Goal: Task Accomplishment & Management: Manage account settings

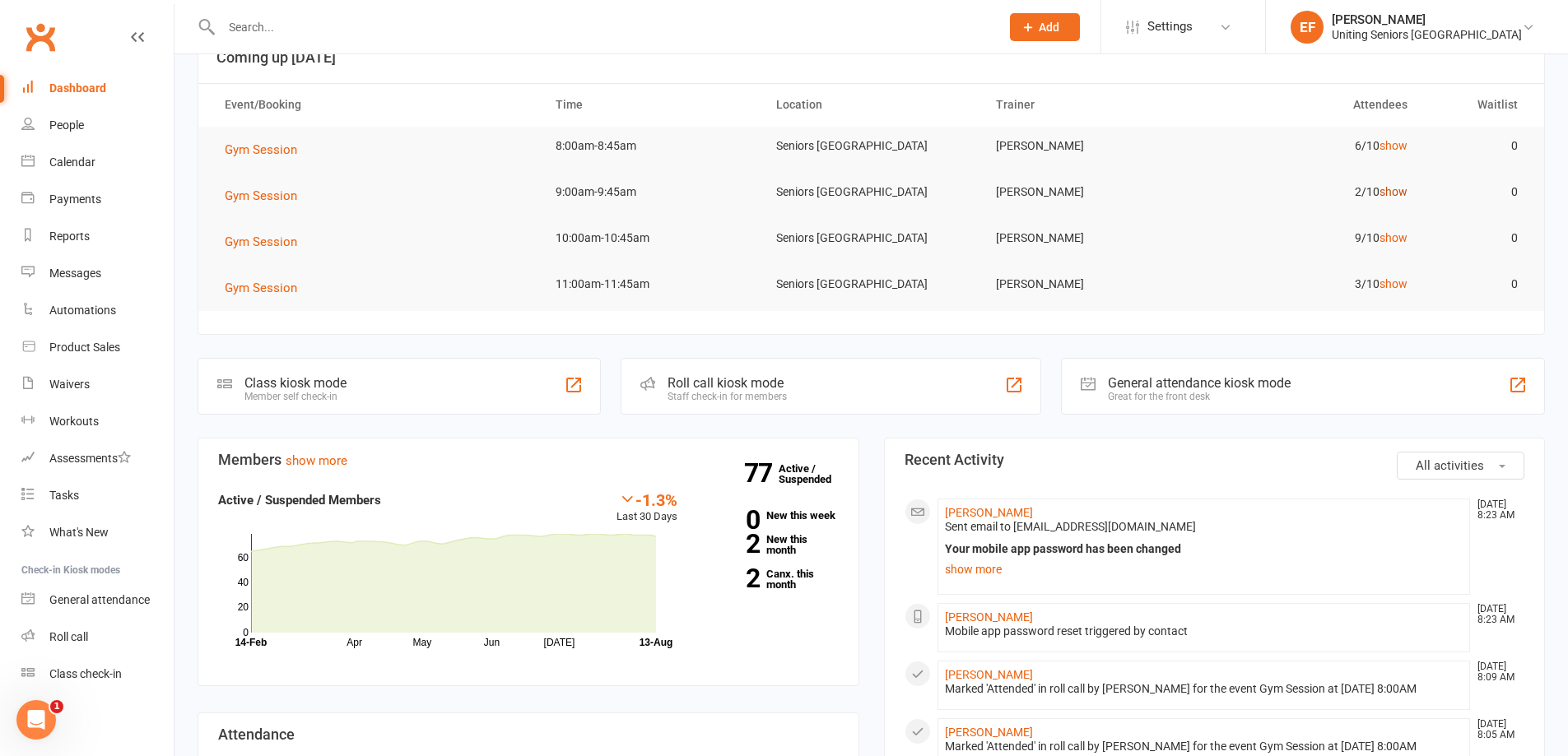
click at [1040, 191] on link "show" at bounding box center [1393, 192] width 28 height 13
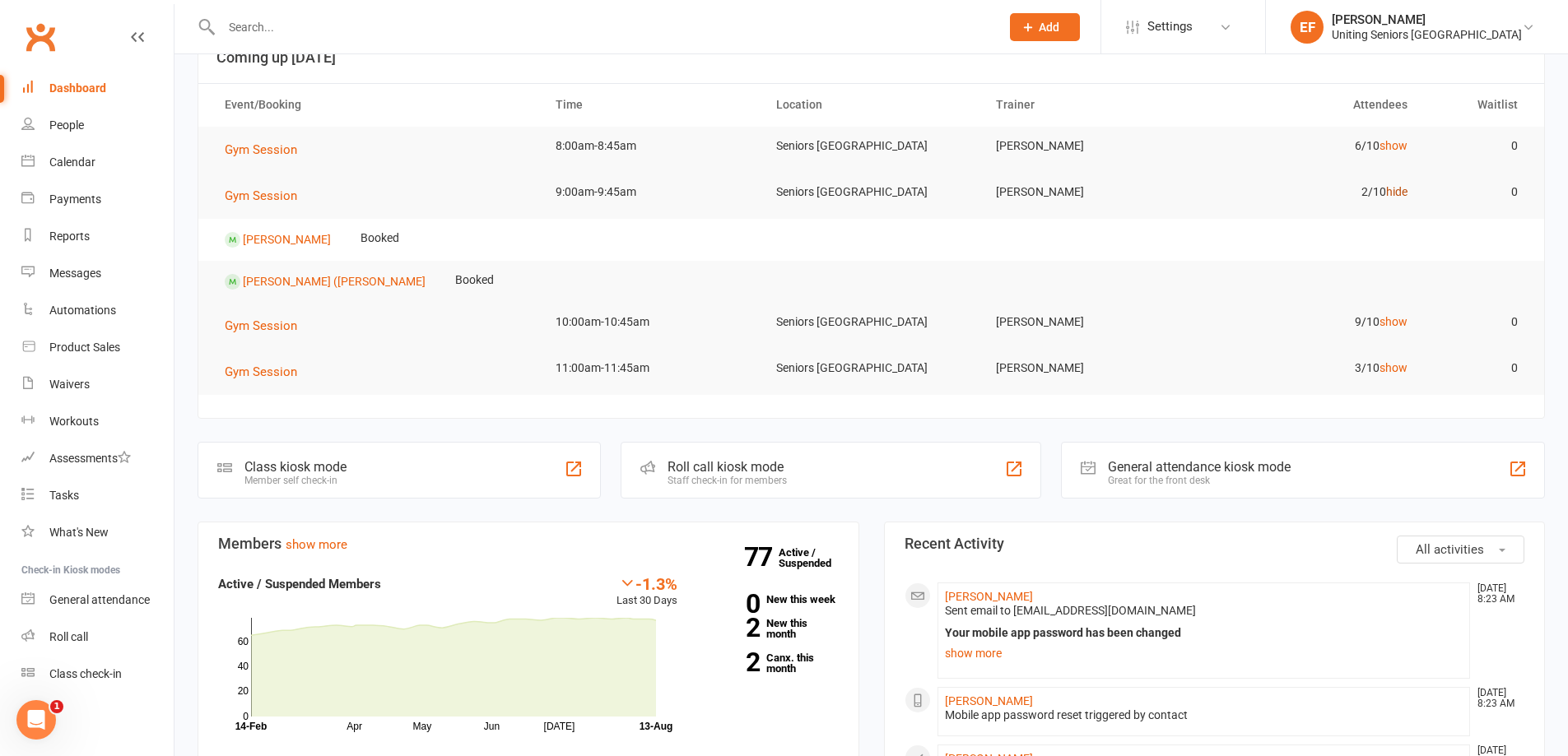
click at [1040, 191] on link "hide" at bounding box center [1397, 192] width 22 height 13
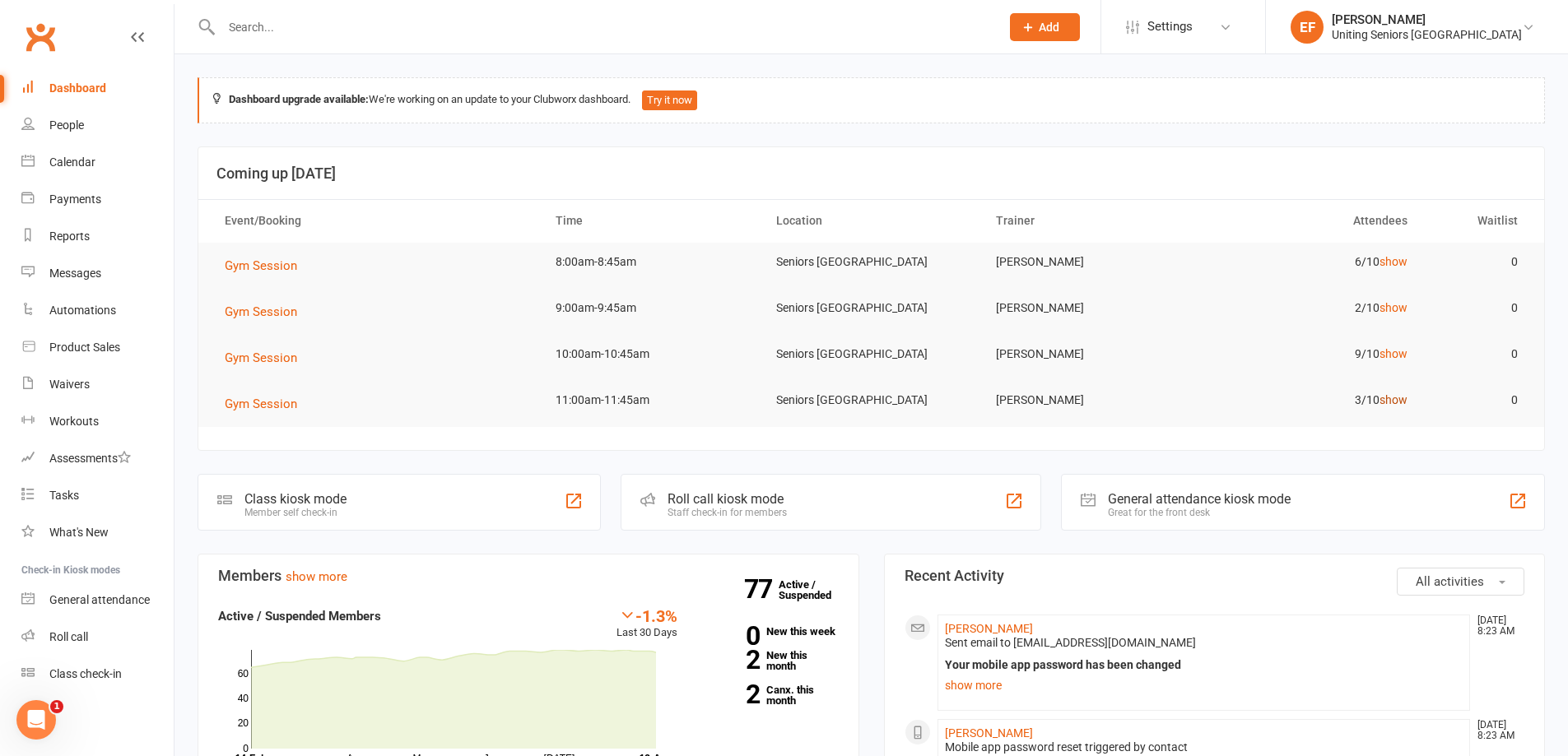
click at [1040, 395] on link "show" at bounding box center [1393, 400] width 28 height 13
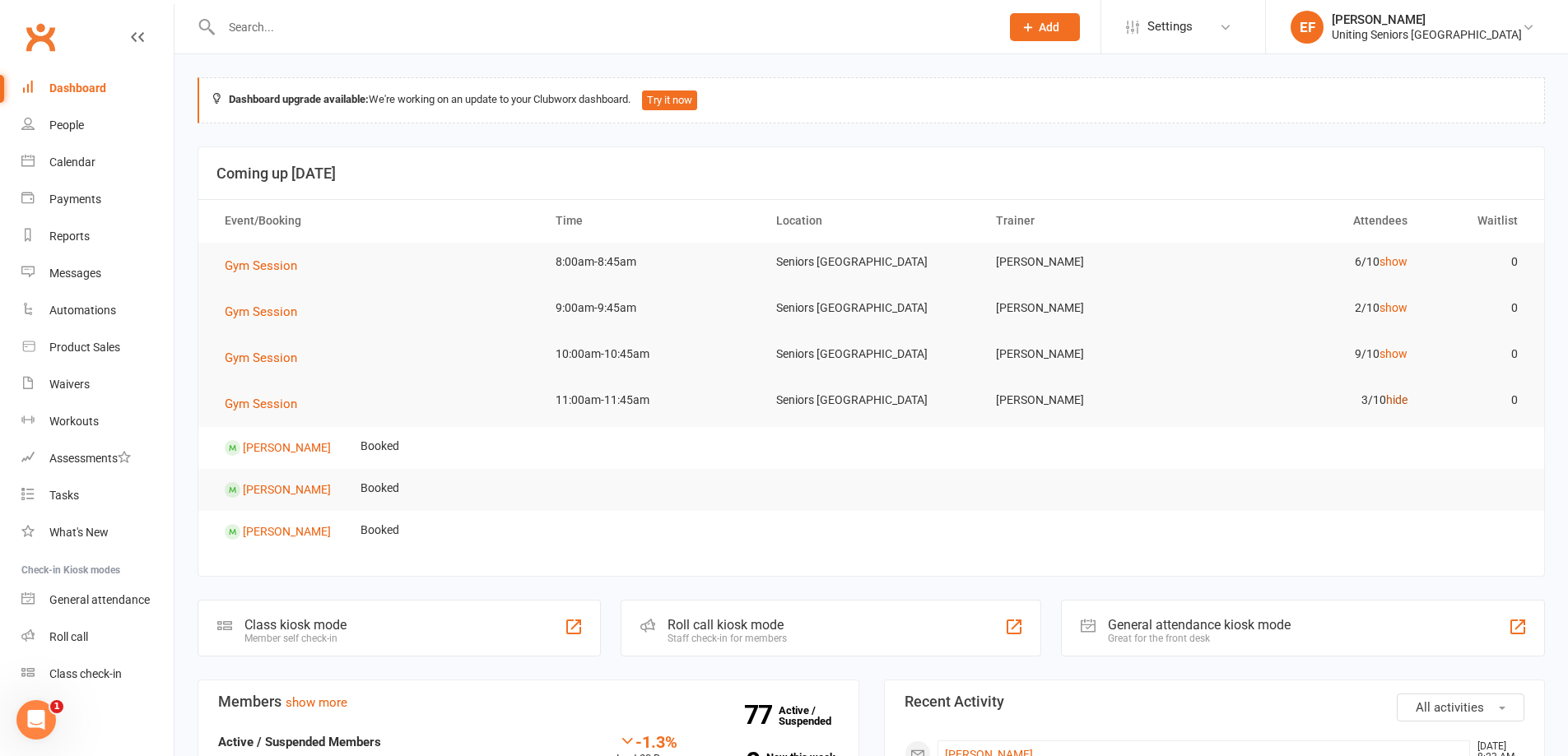
click at [1040, 395] on link "hide" at bounding box center [1397, 400] width 22 height 13
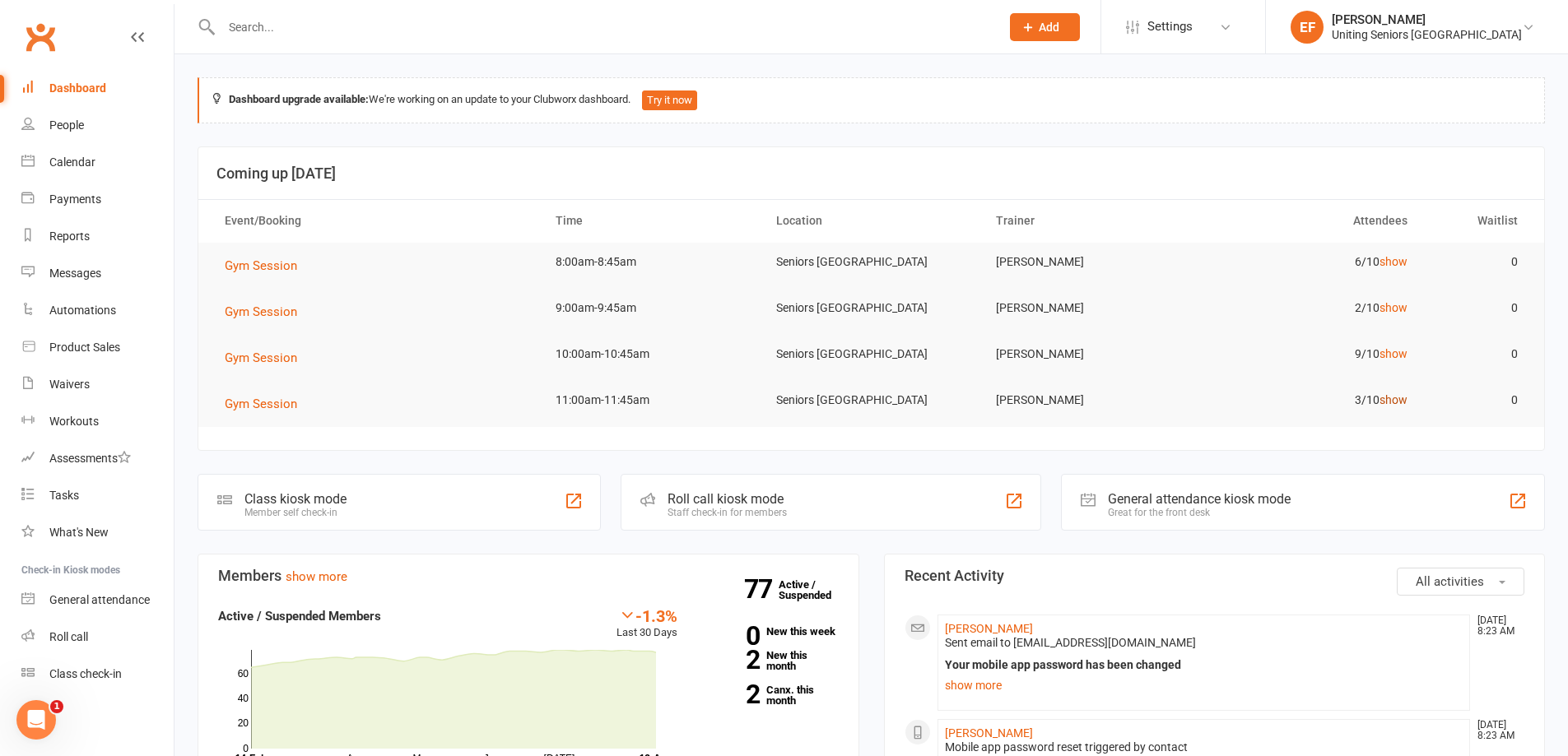
click at [1040, 398] on link "show" at bounding box center [1393, 400] width 28 height 13
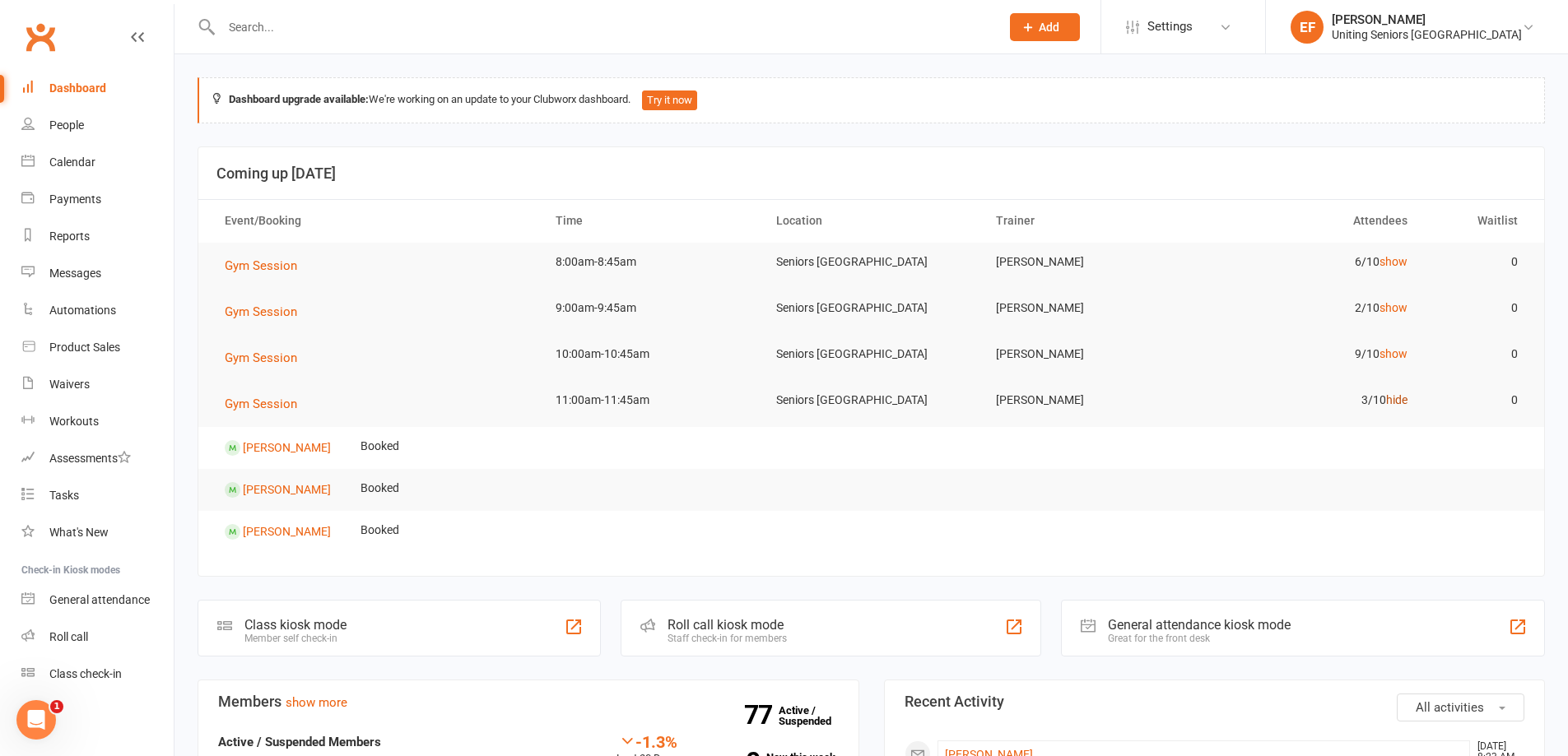
click at [1040, 398] on link "hide" at bounding box center [1397, 400] width 22 height 13
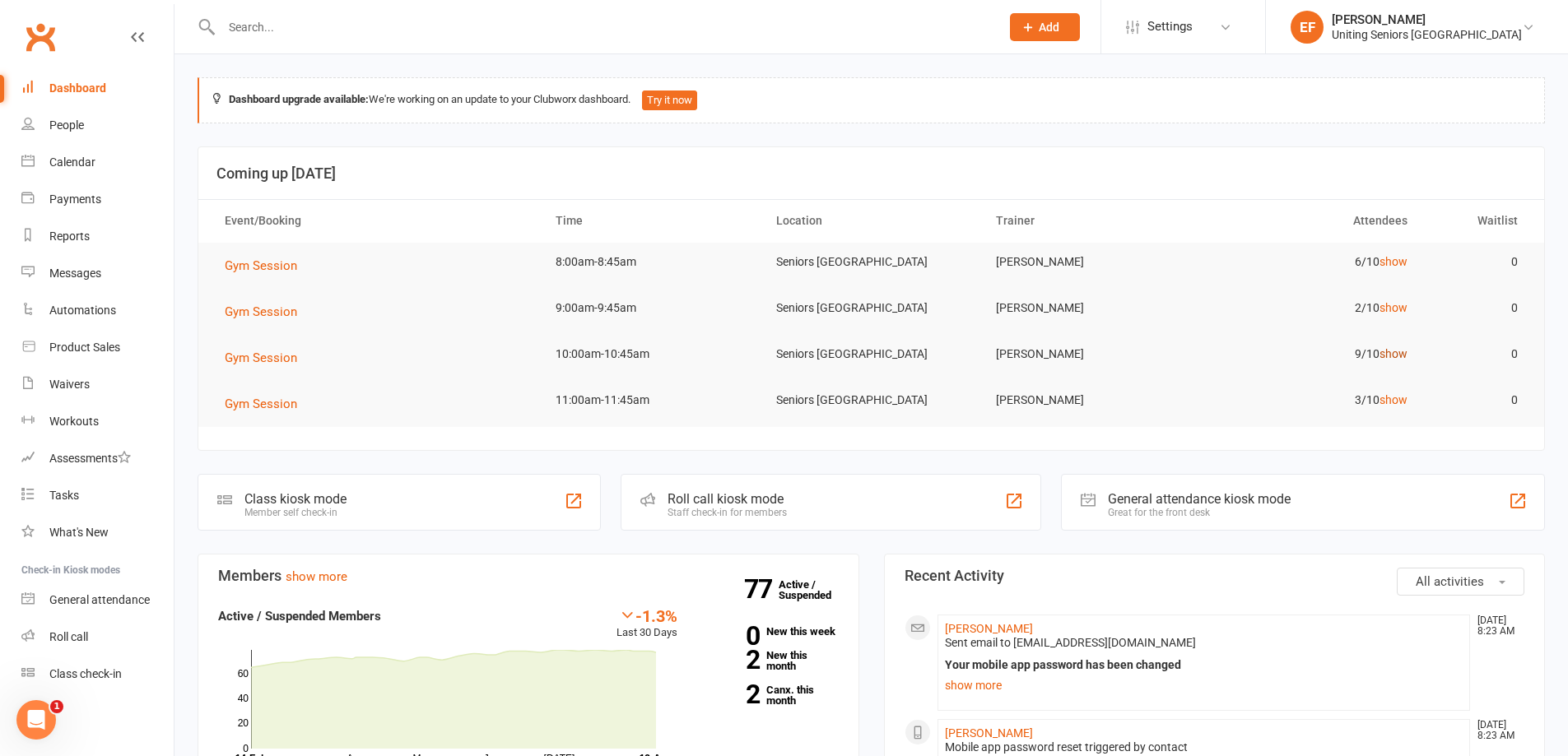
click at [1040, 360] on link "show" at bounding box center [1393, 354] width 28 height 13
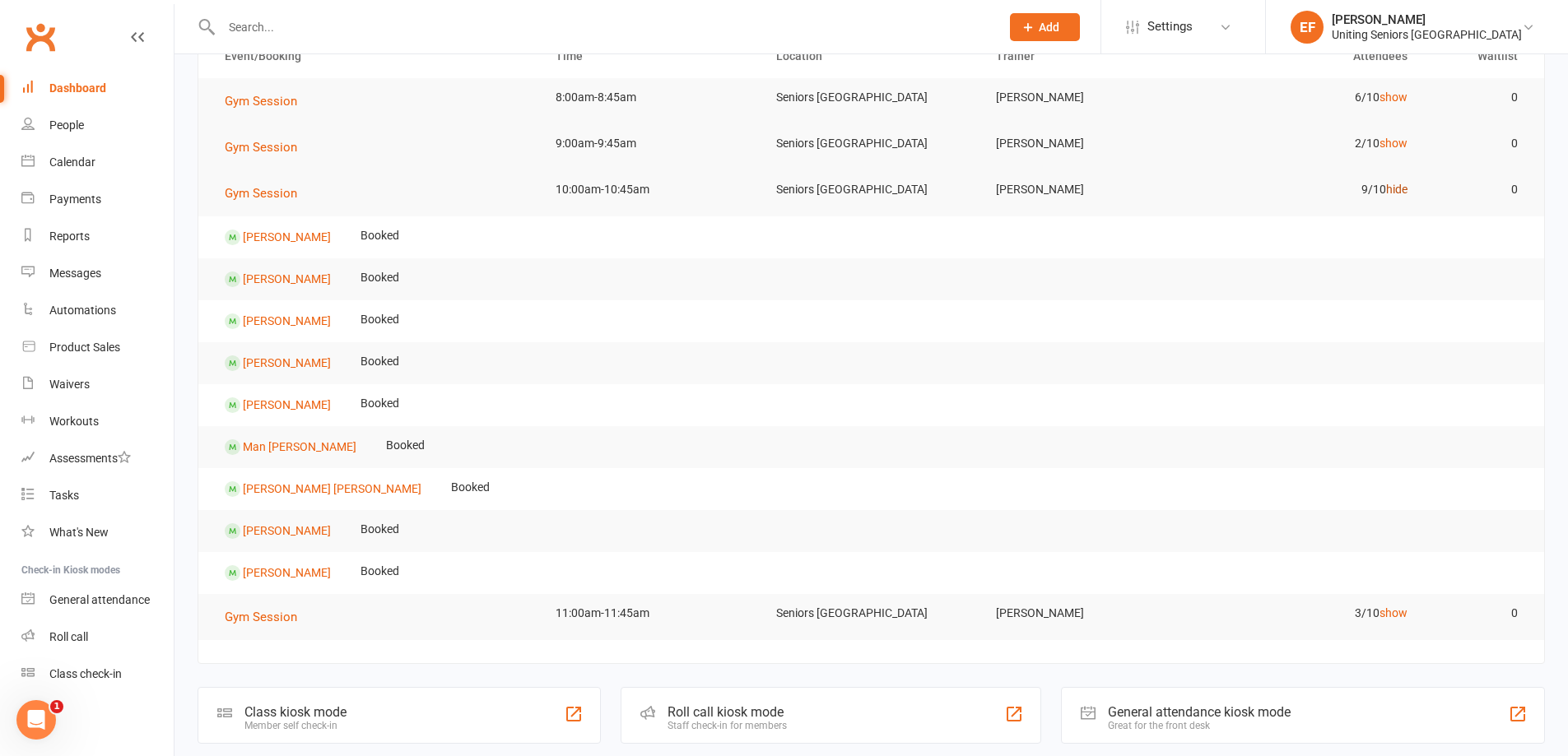
scroll to position [83, 0]
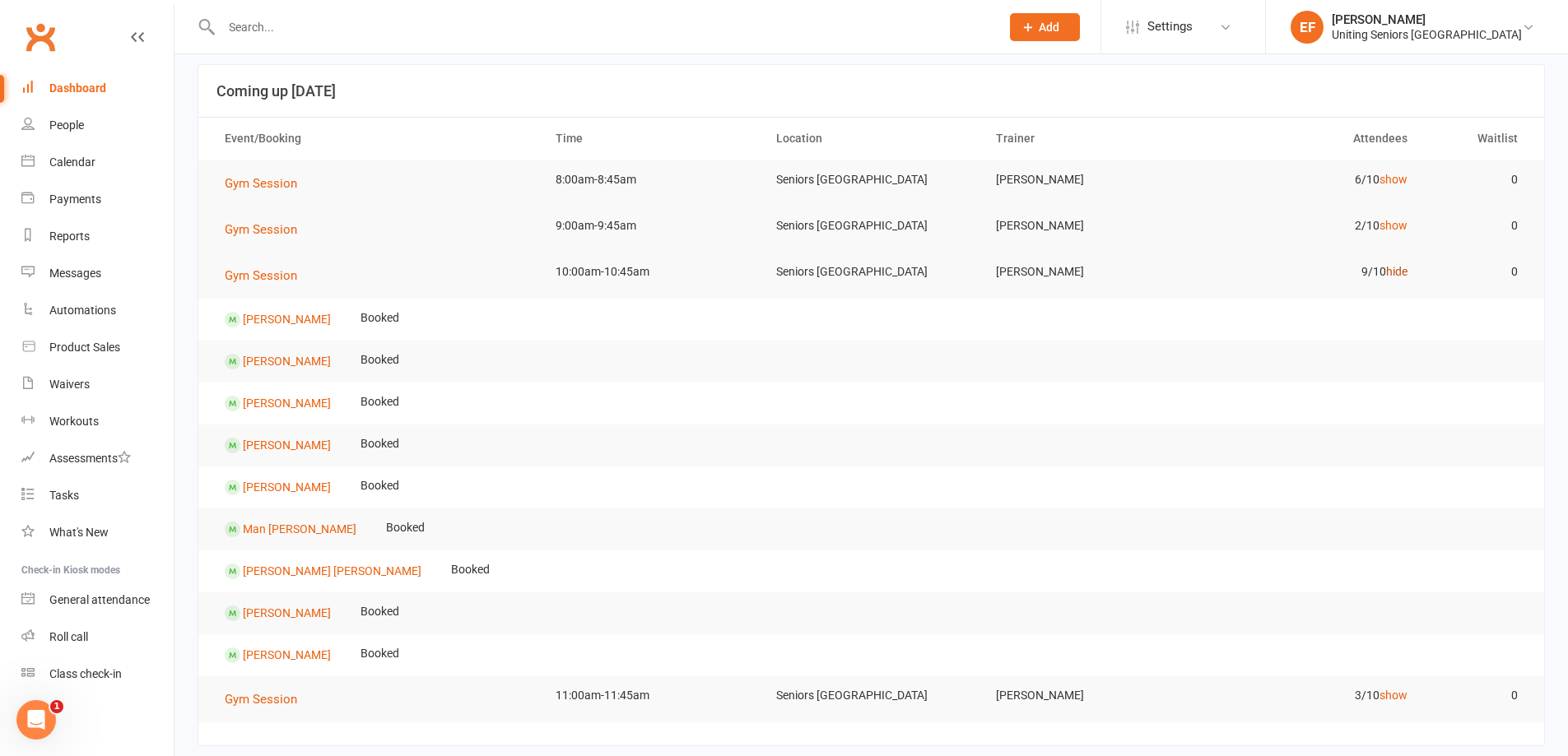
click at [1040, 276] on link "hide" at bounding box center [1397, 271] width 22 height 13
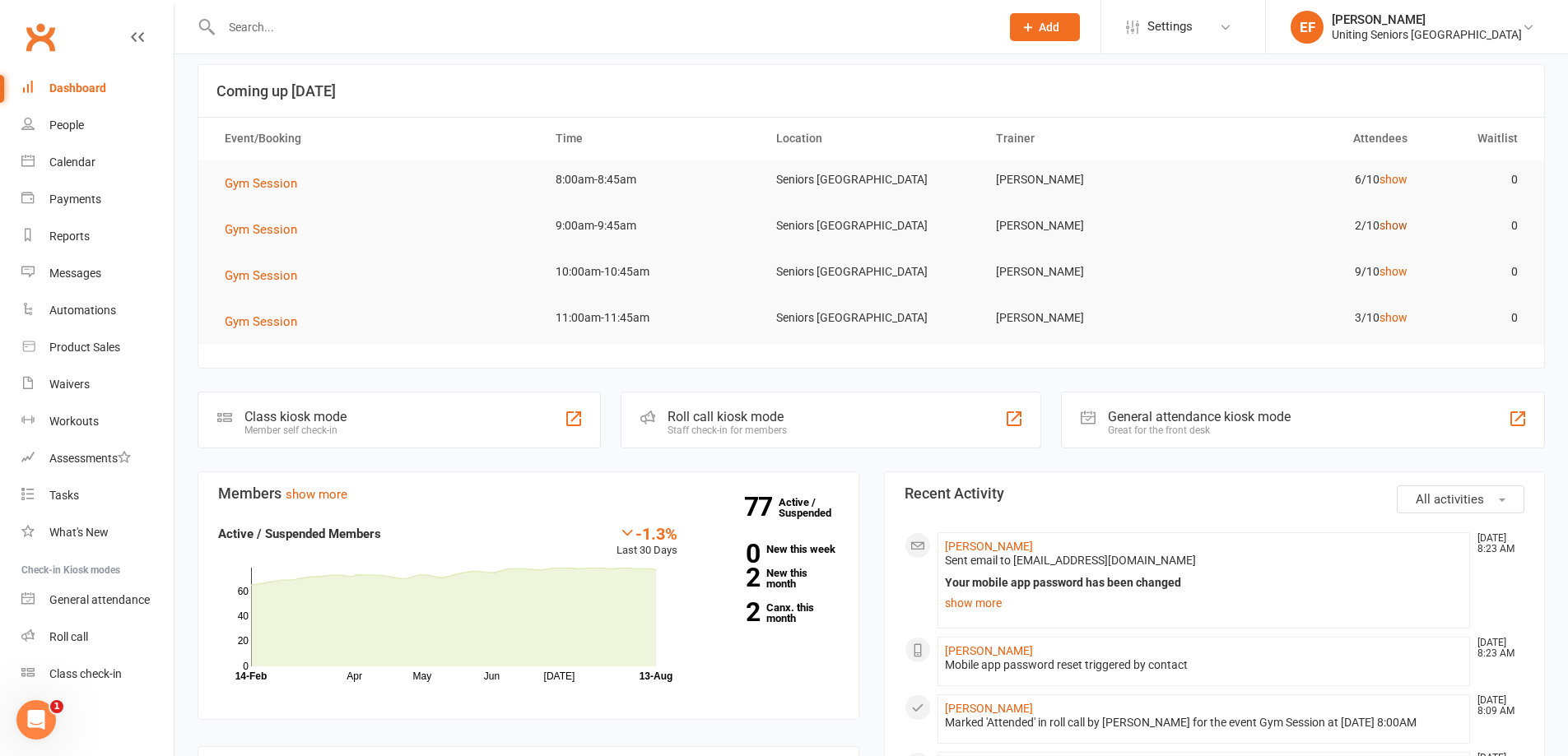
click at [1040, 223] on link "show" at bounding box center [1393, 226] width 28 height 13
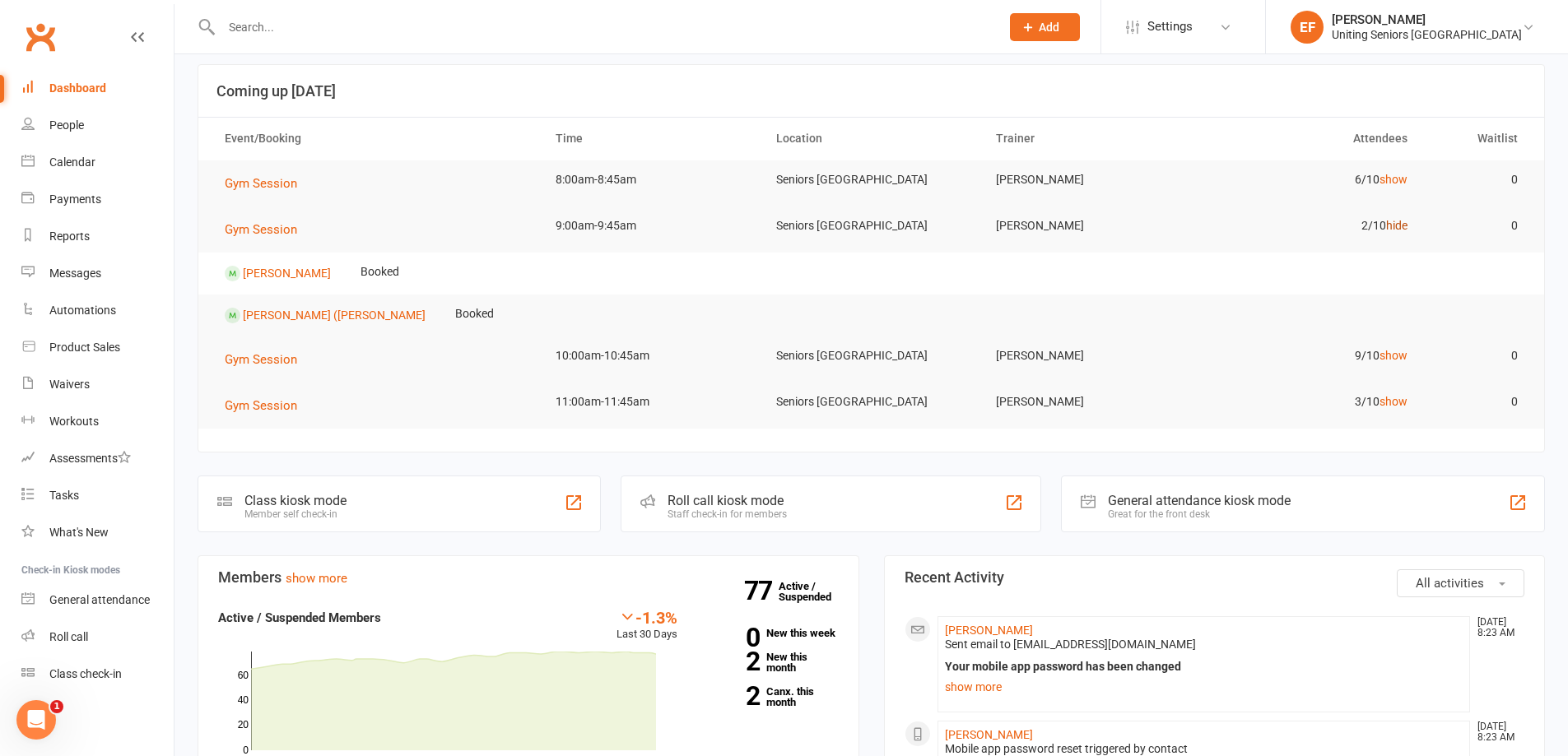
click at [1040, 223] on link "hide" at bounding box center [1397, 226] width 22 height 13
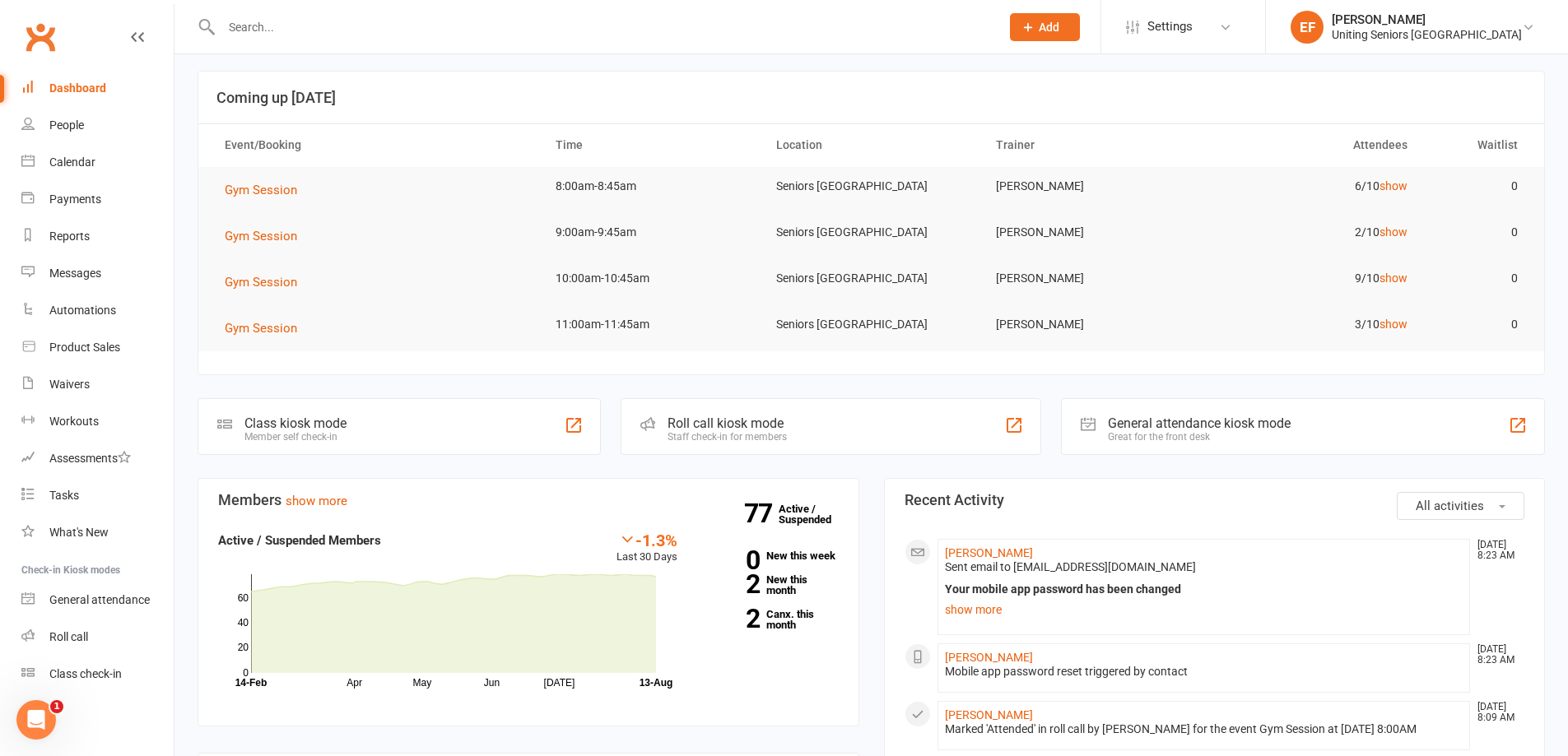
scroll to position [0, 0]
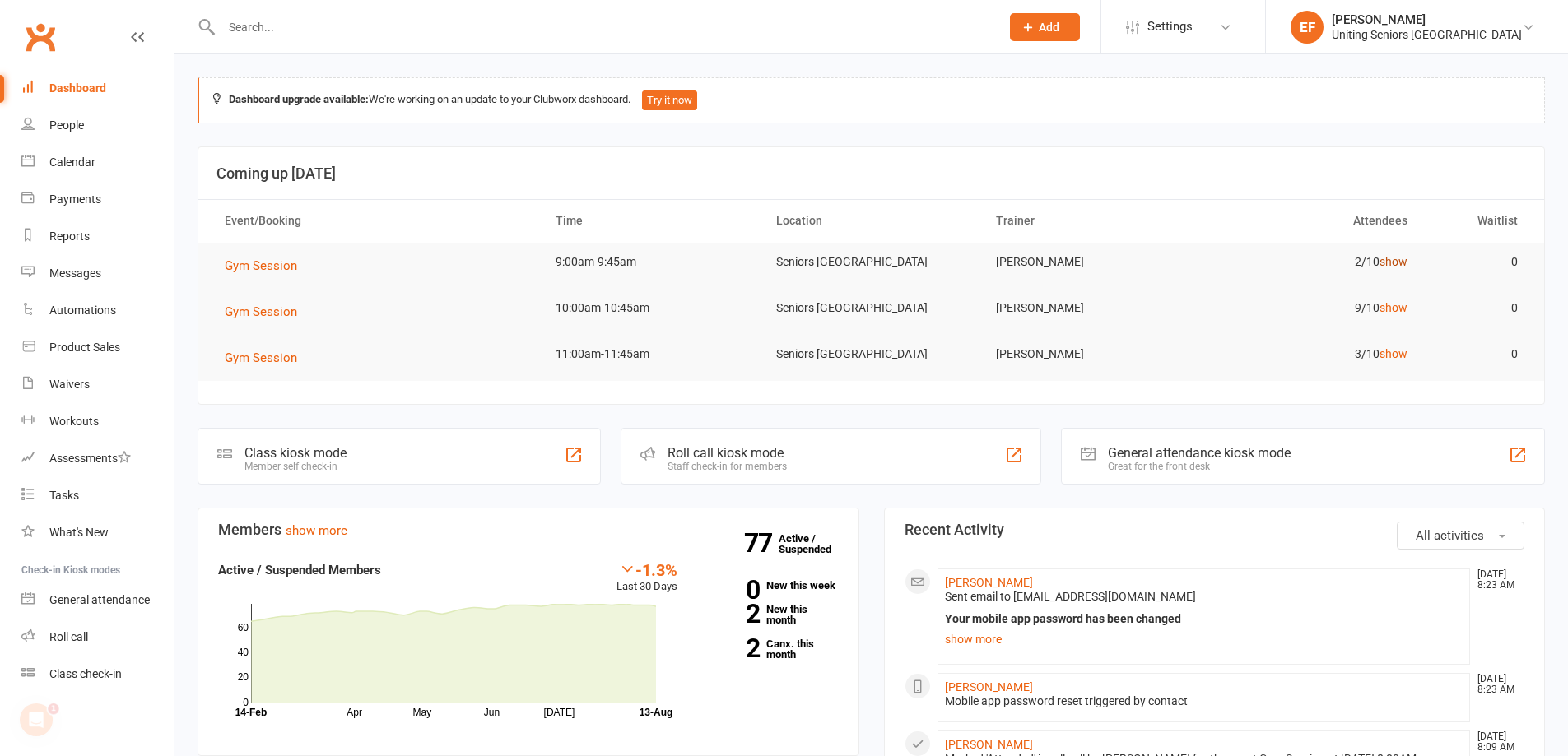
click at [1406, 263] on link "show" at bounding box center [1393, 261] width 28 height 13
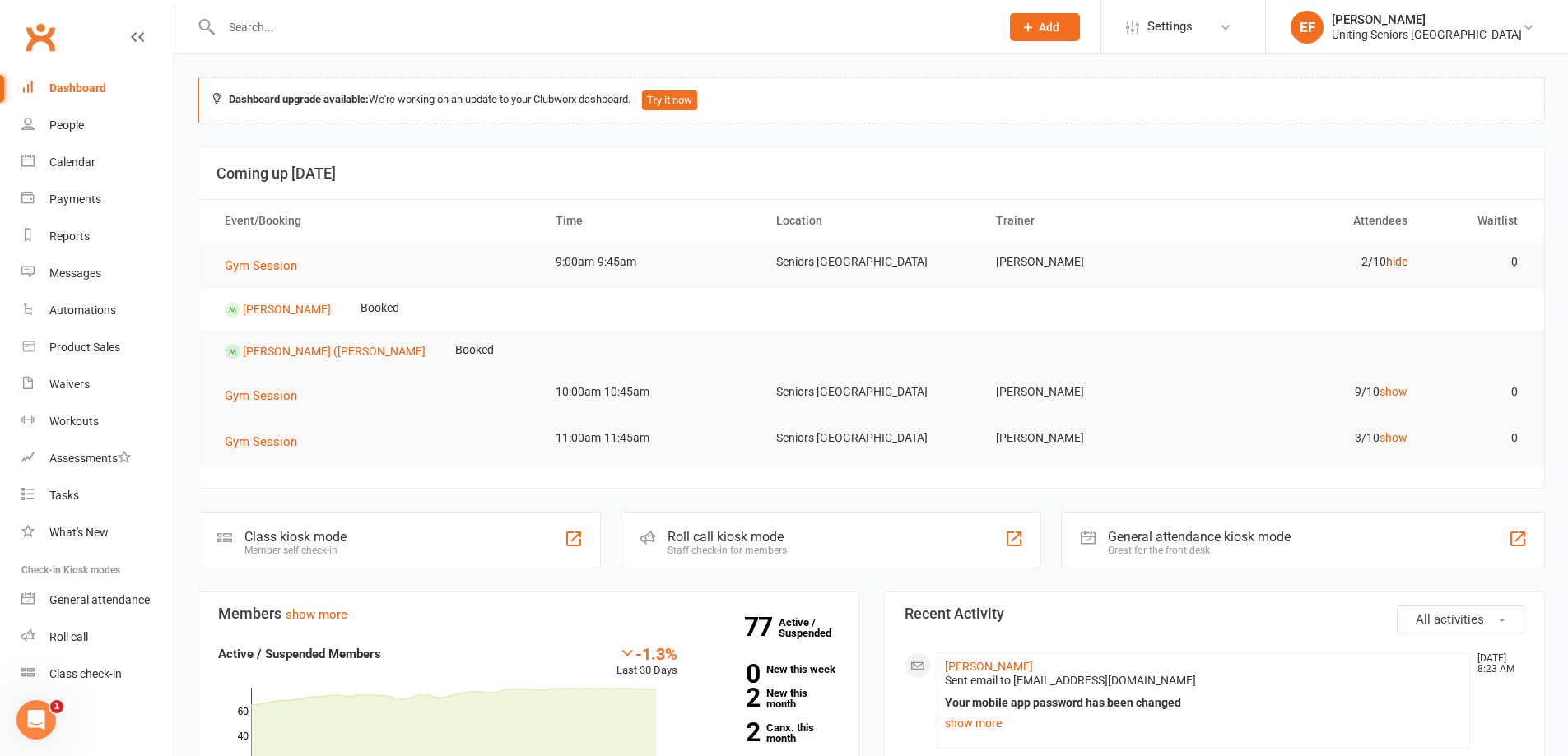
click at [1406, 263] on link "hide" at bounding box center [1397, 261] width 22 height 13
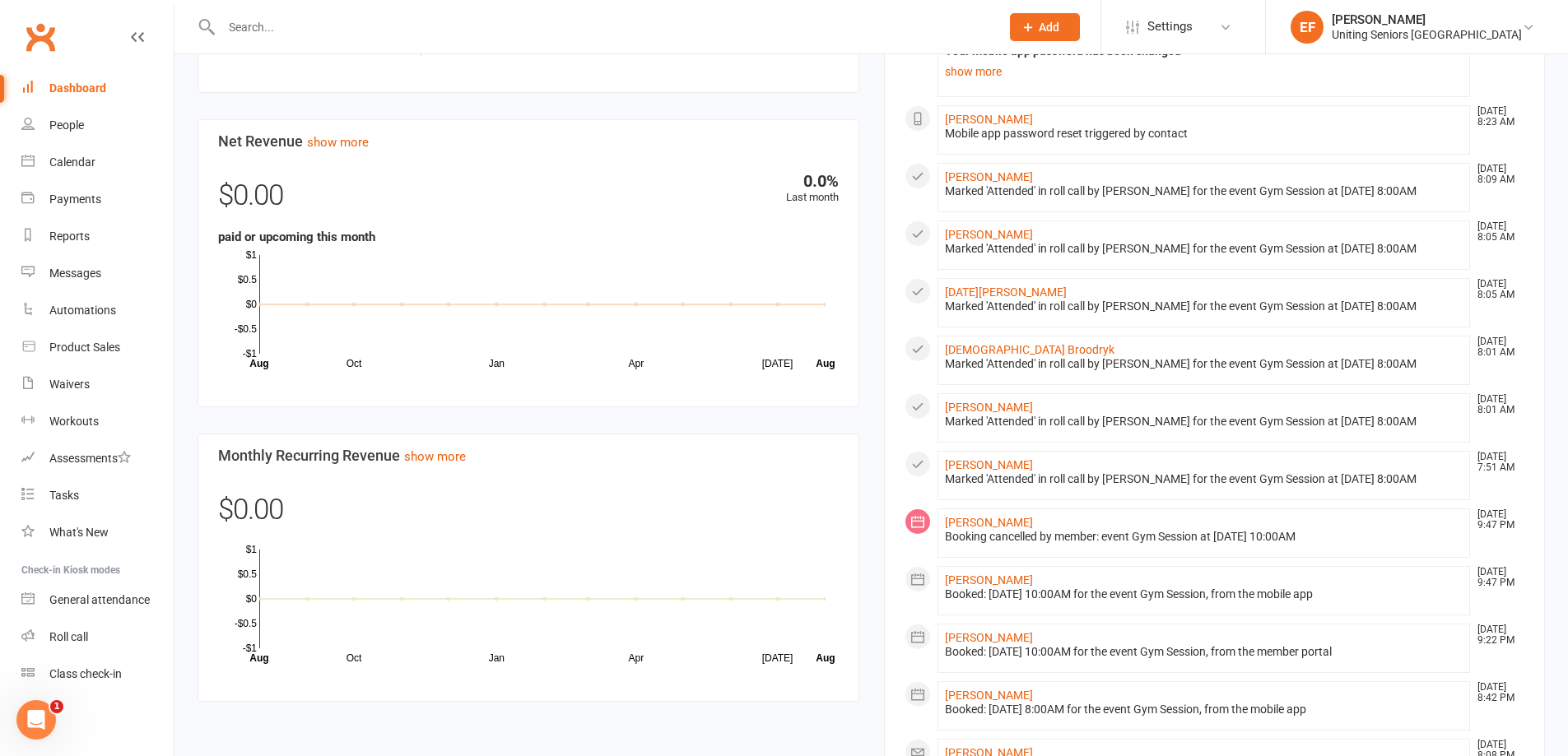
scroll to position [906, 0]
